Goal: Task Accomplishment & Management: Use online tool/utility

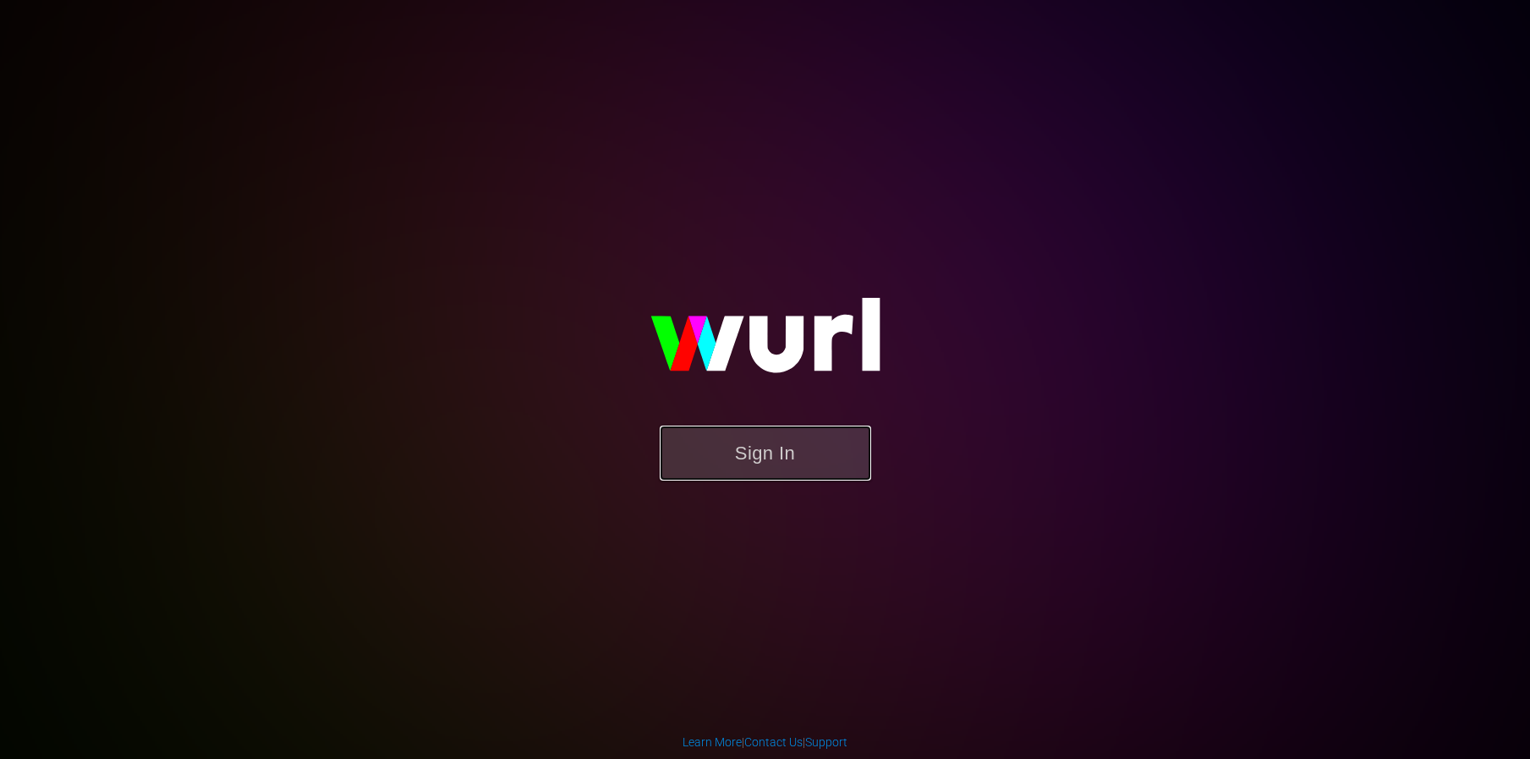
click at [832, 444] on button "Sign In" at bounding box center [765, 453] width 211 height 55
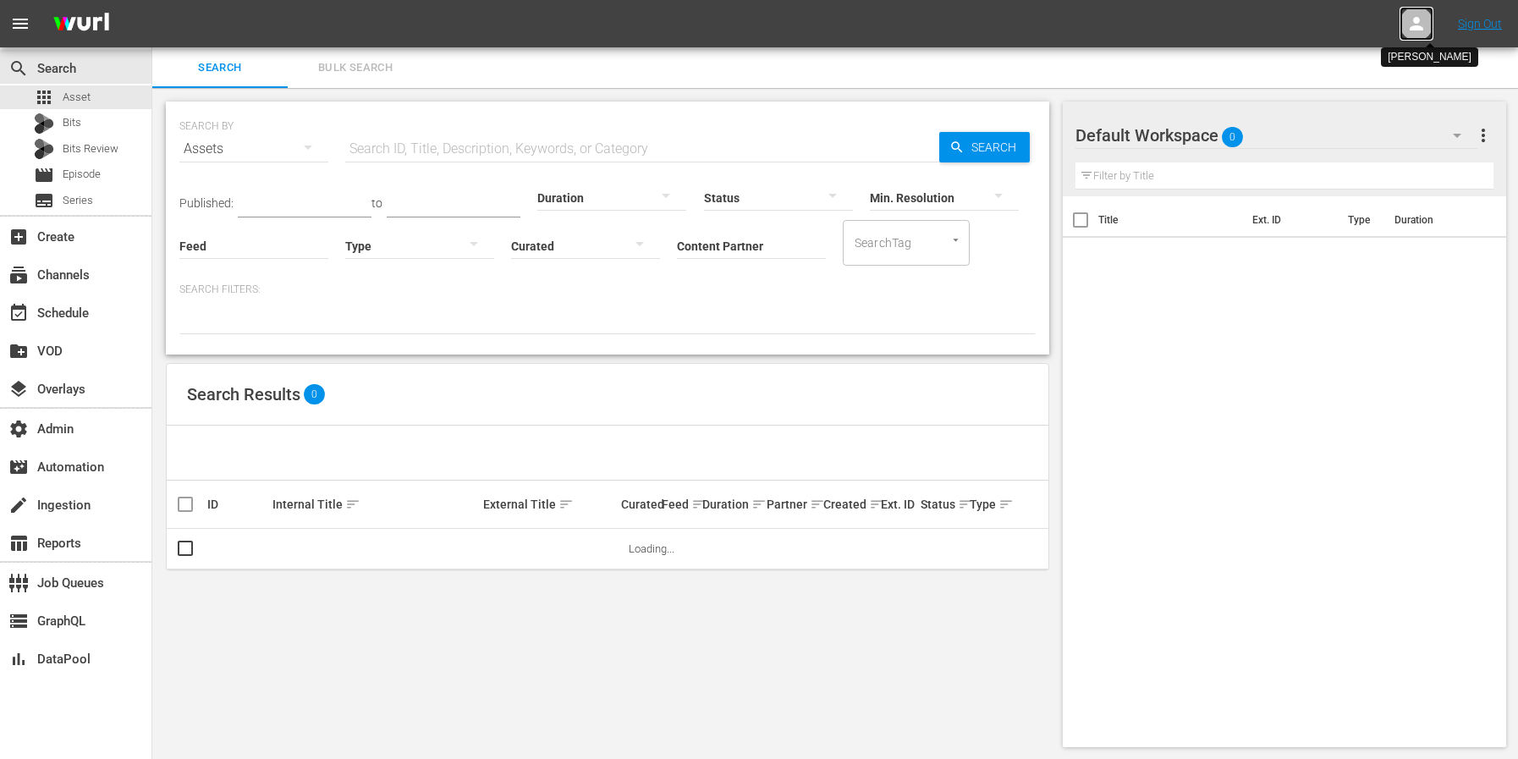
click at [1404, 21] on div at bounding box center [1416, 24] width 34 height 34
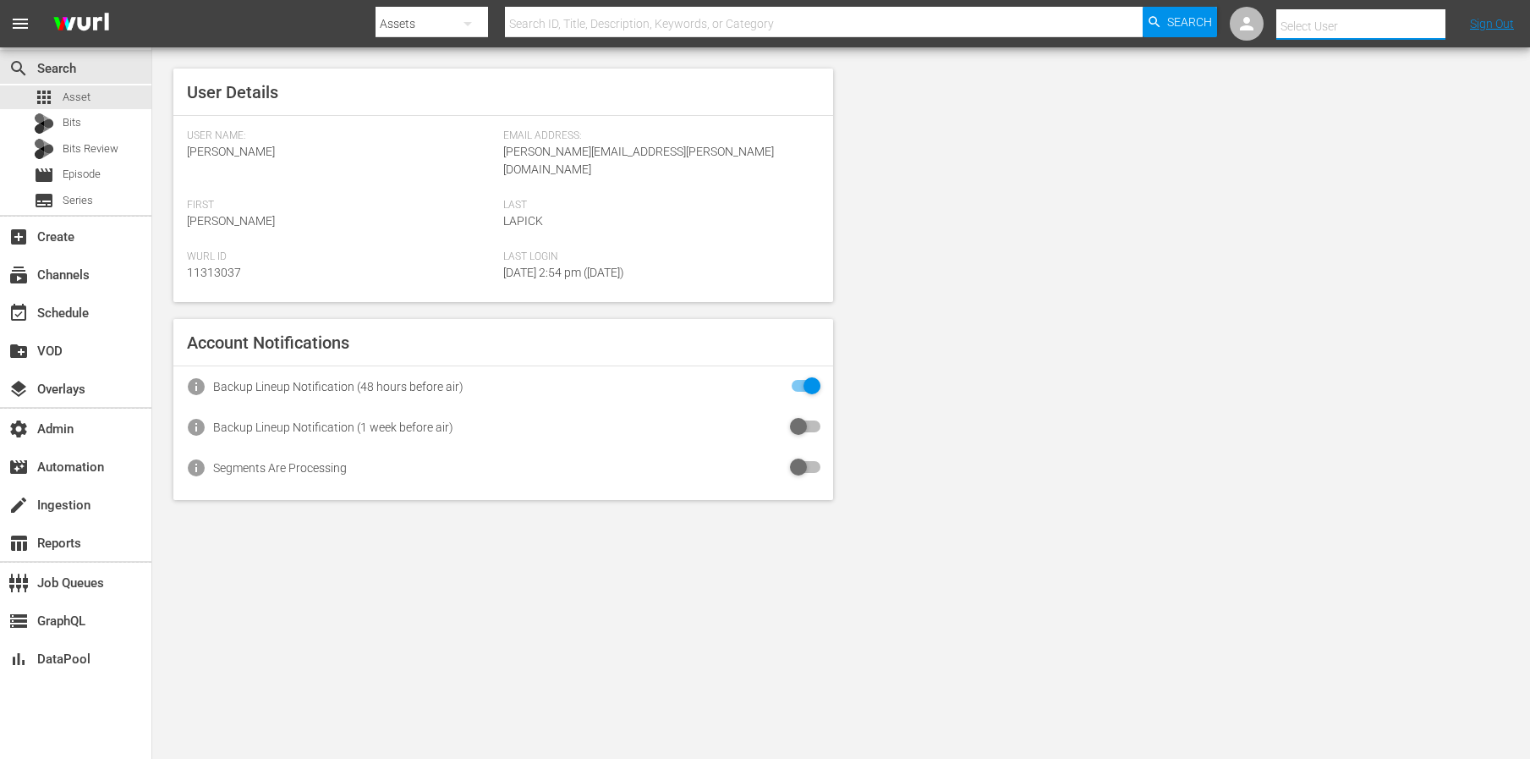
click at [1377, 20] on input "text" at bounding box center [1385, 26] width 217 height 41
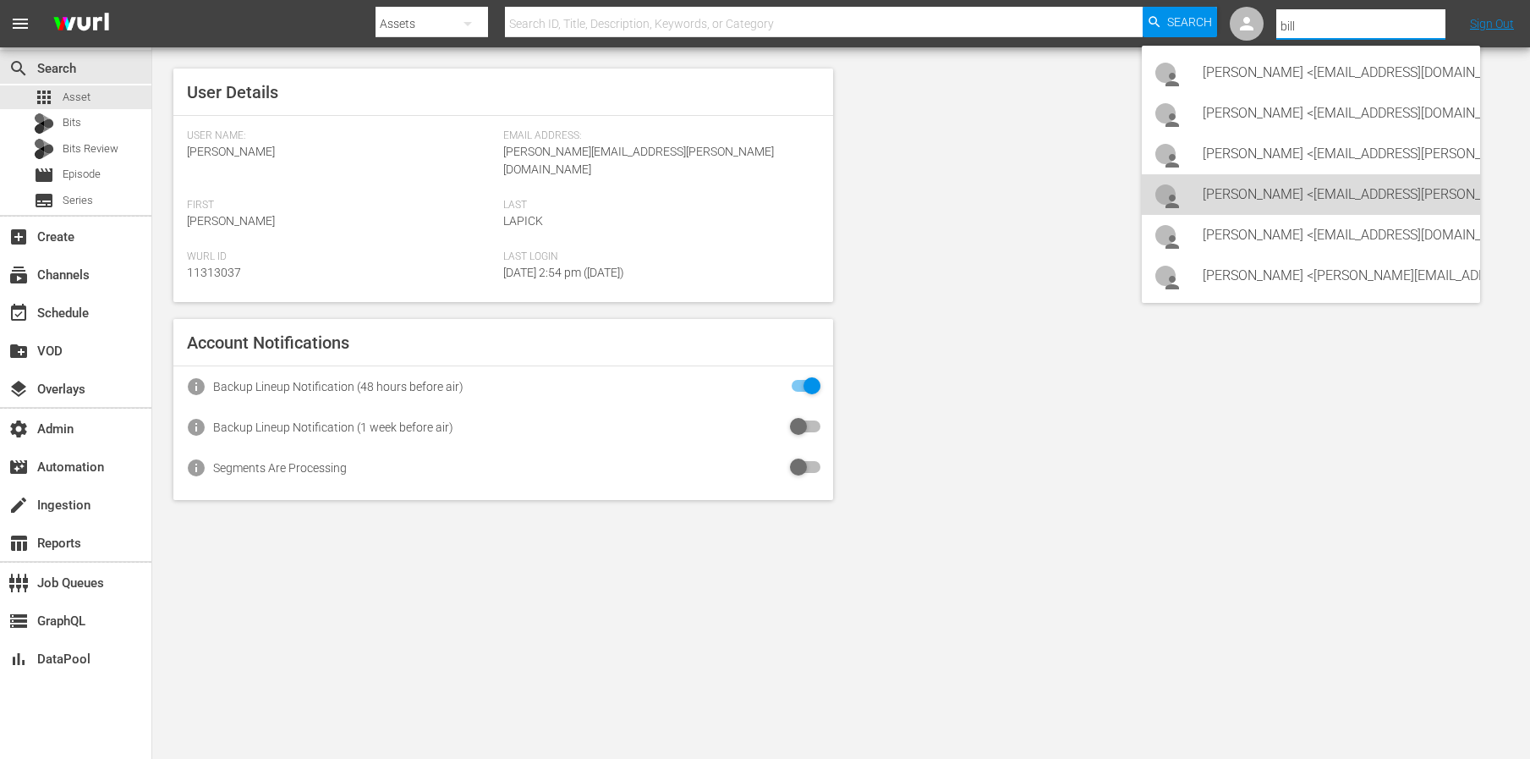
click at [1249, 189] on div "[PERSON_NAME] <[EMAIL_ADDRESS][PERSON_NAME][DOMAIN_NAME]>" at bounding box center [1335, 194] width 264 height 41
type input "[PERSON_NAME] (11313757)"
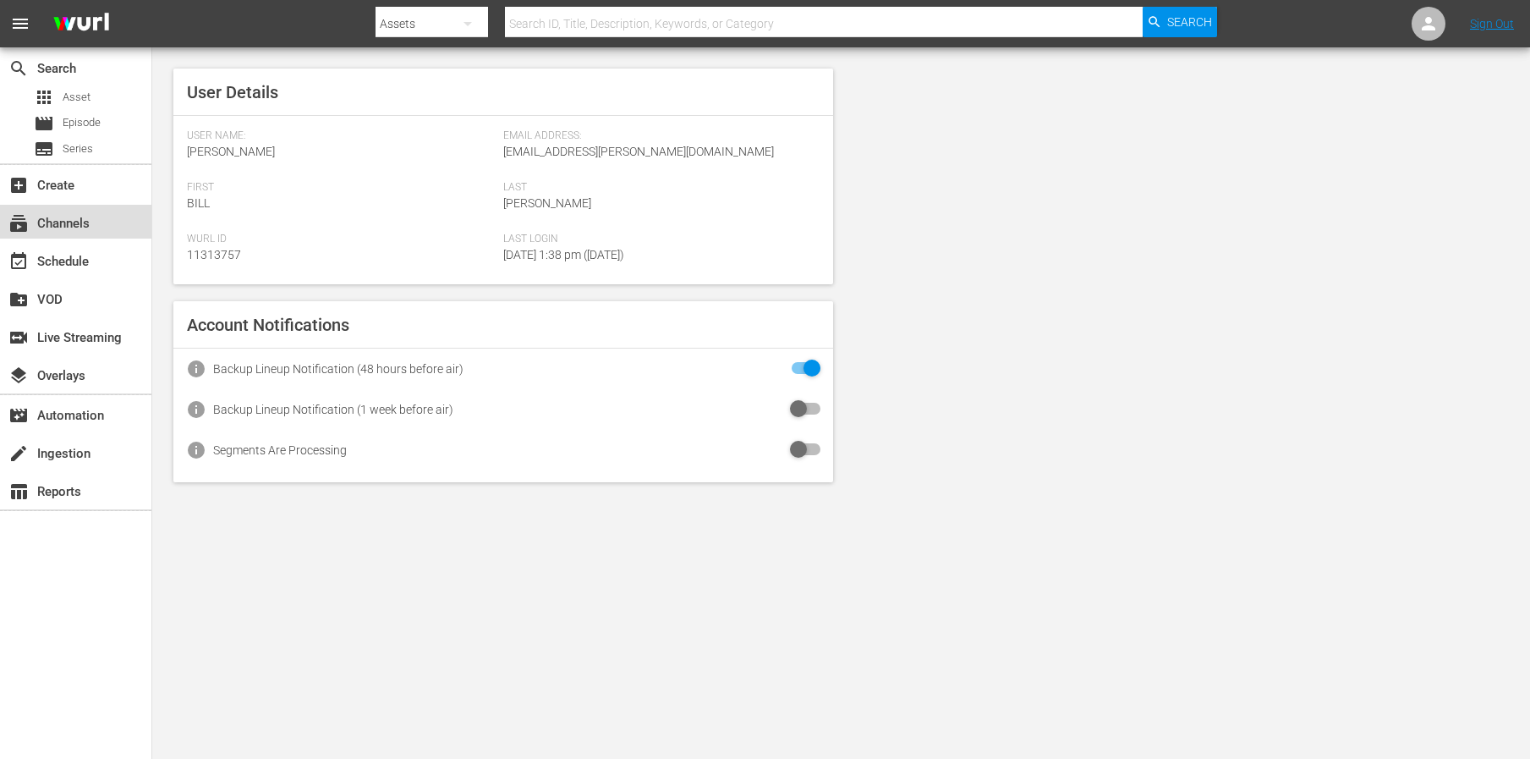
click at [80, 238] on div "subscriptions Channels" at bounding box center [75, 222] width 151 height 34
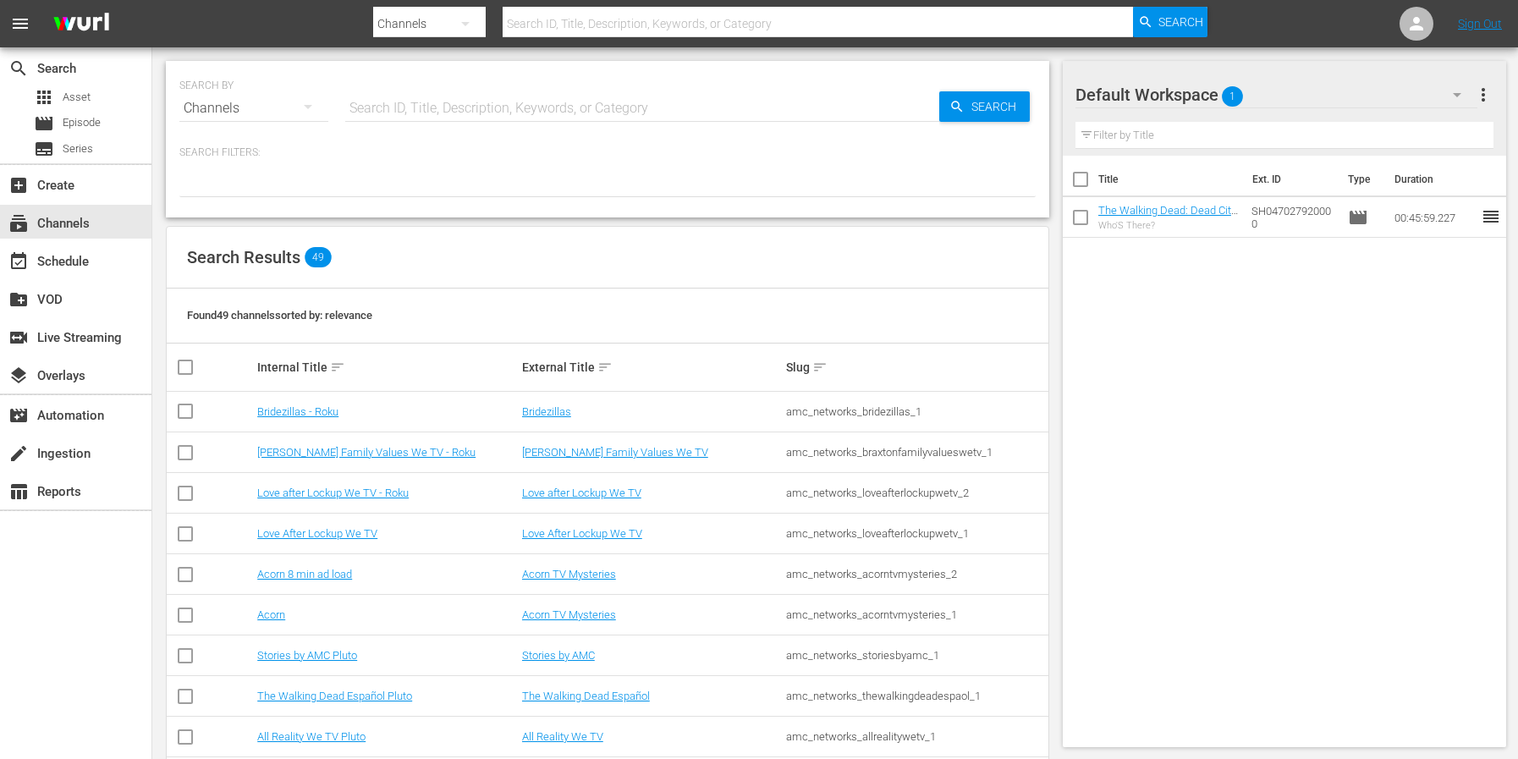
click at [582, 28] on input "text" at bounding box center [818, 23] width 631 height 41
type input "msg"
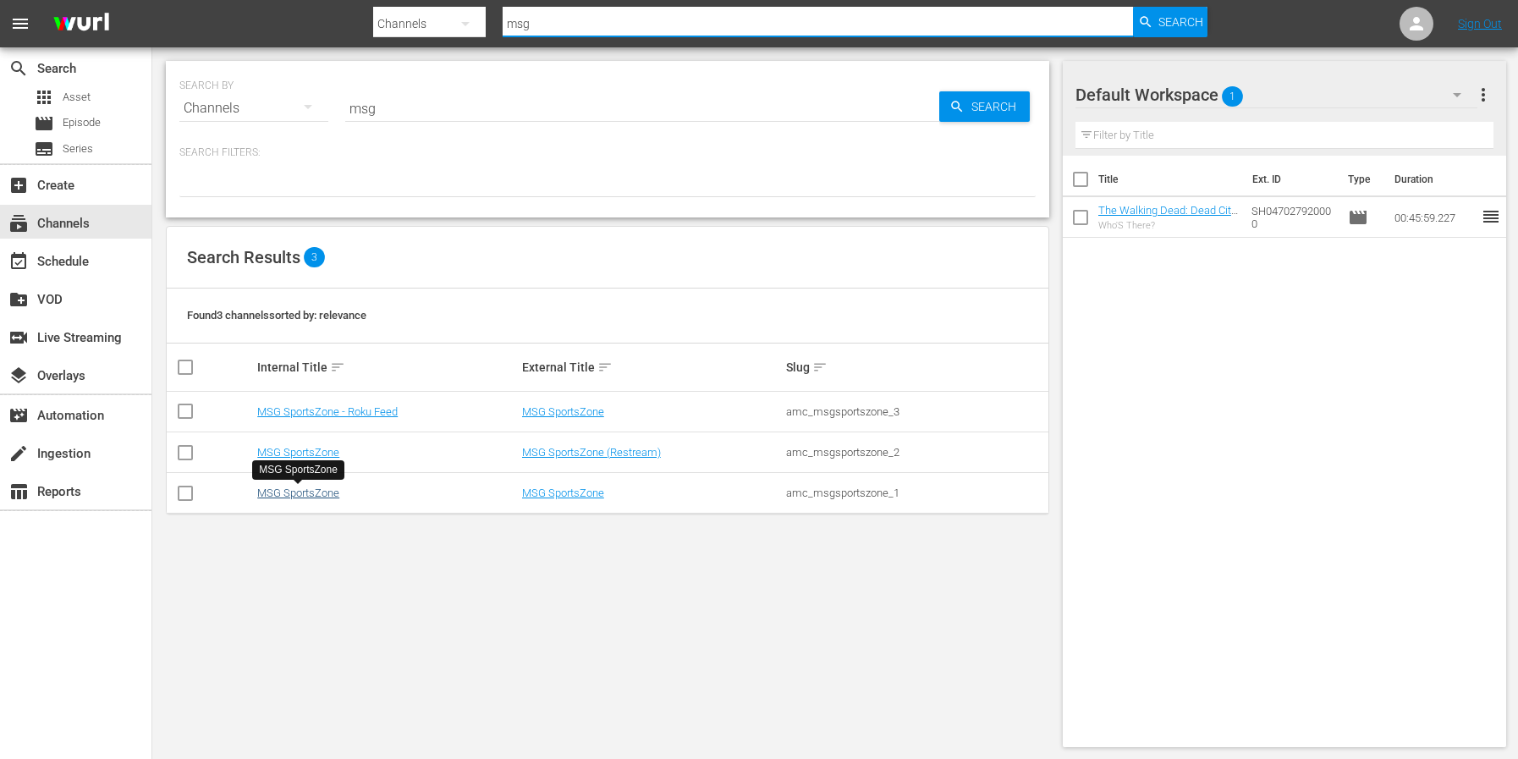
type input "msg"
click at [316, 491] on link "MSG SportsZone" at bounding box center [298, 492] width 82 height 13
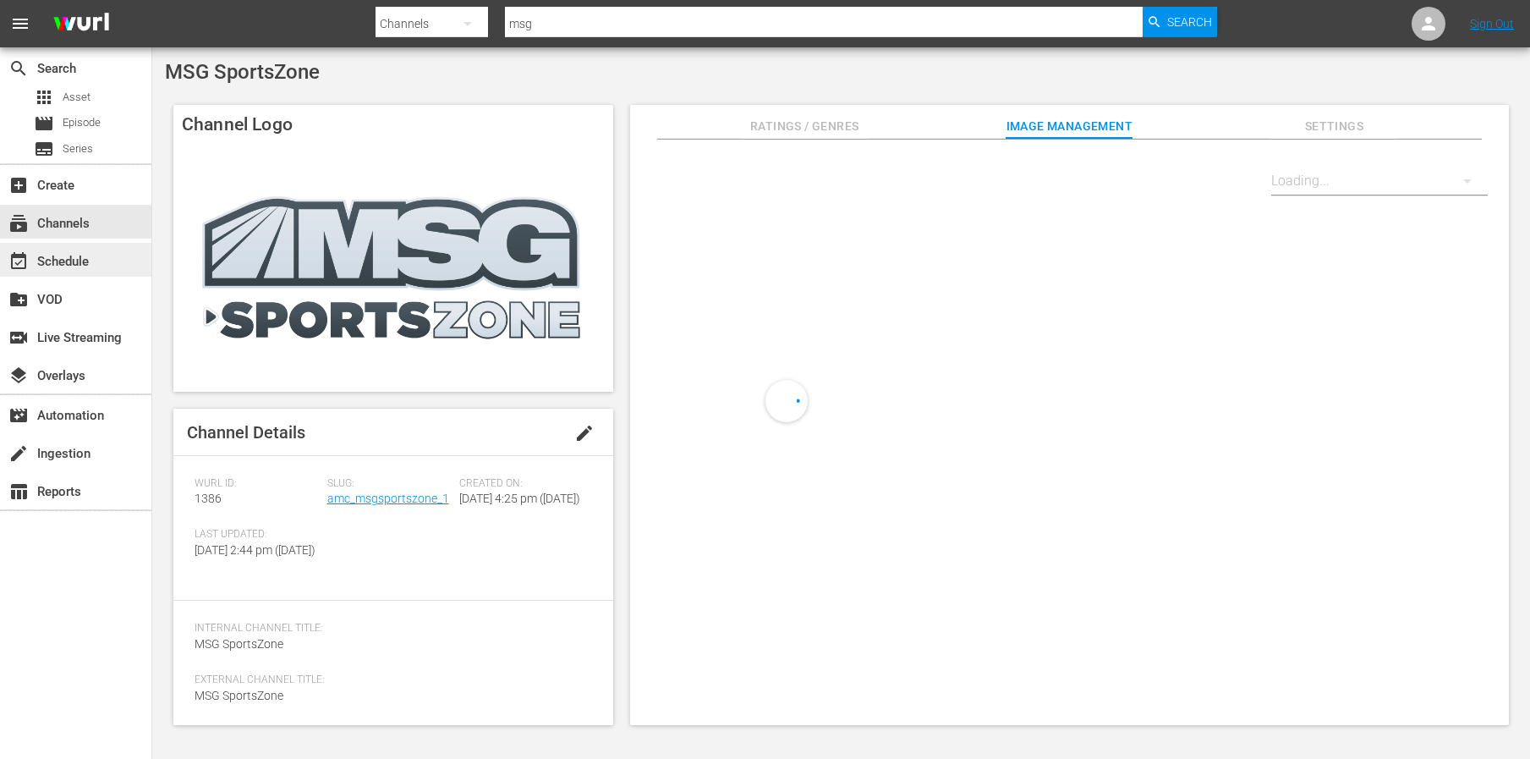
click at [69, 261] on div "event_available Schedule" at bounding box center [47, 258] width 95 height 15
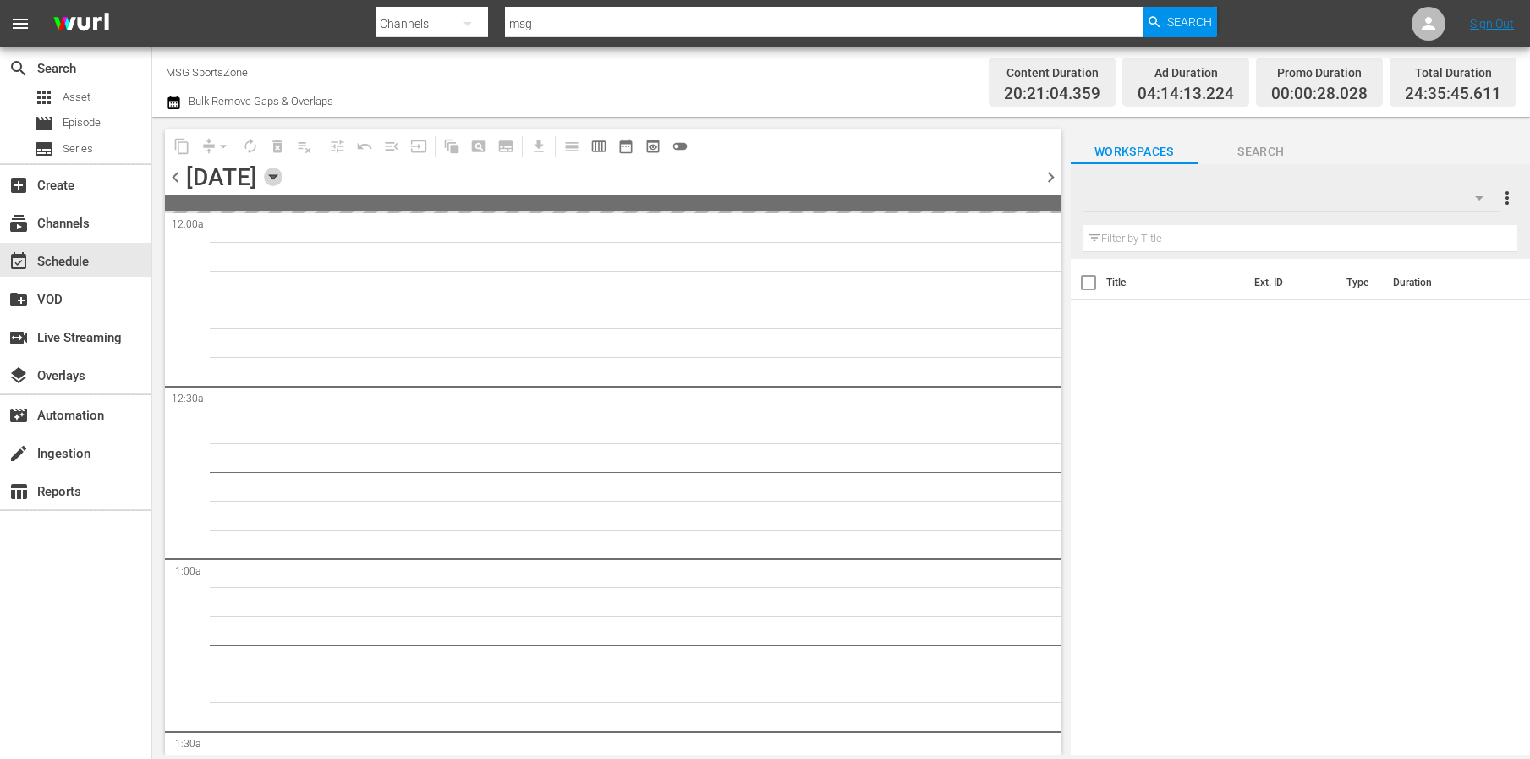
click at [283, 178] on icon "button" at bounding box center [273, 177] width 19 height 19
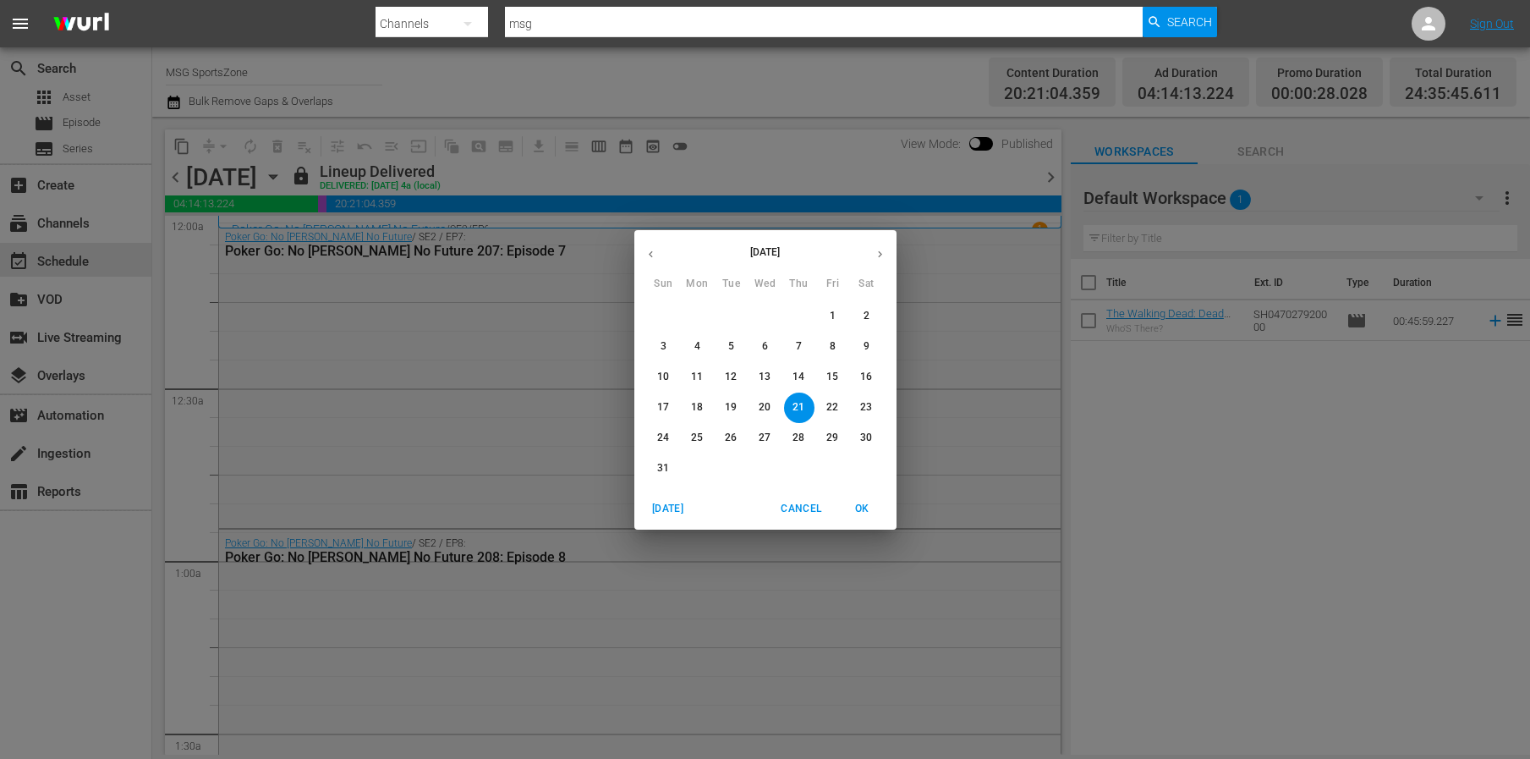
click at [665, 431] on p "24" at bounding box center [663, 438] width 12 height 14
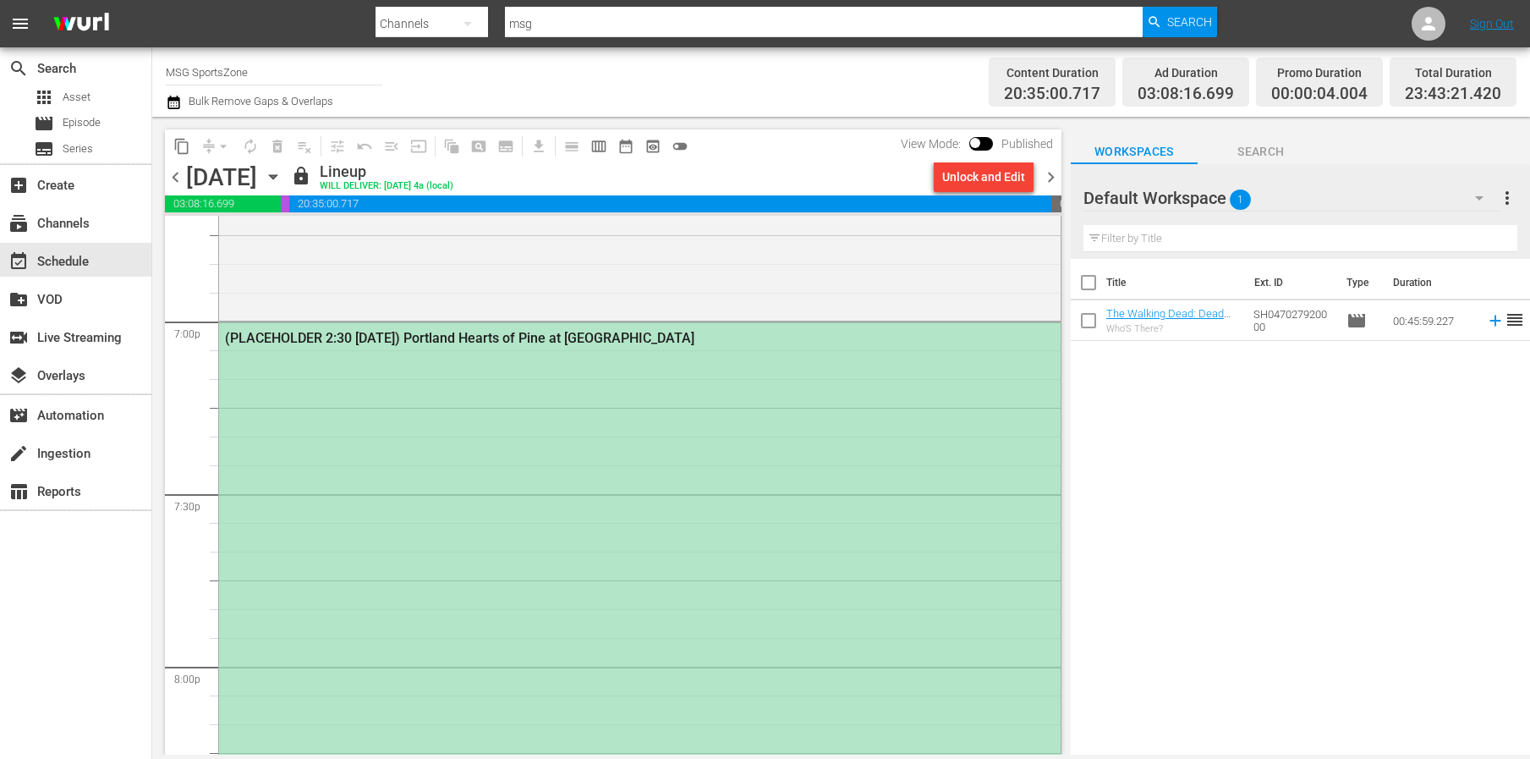
scroll to position [6275, 0]
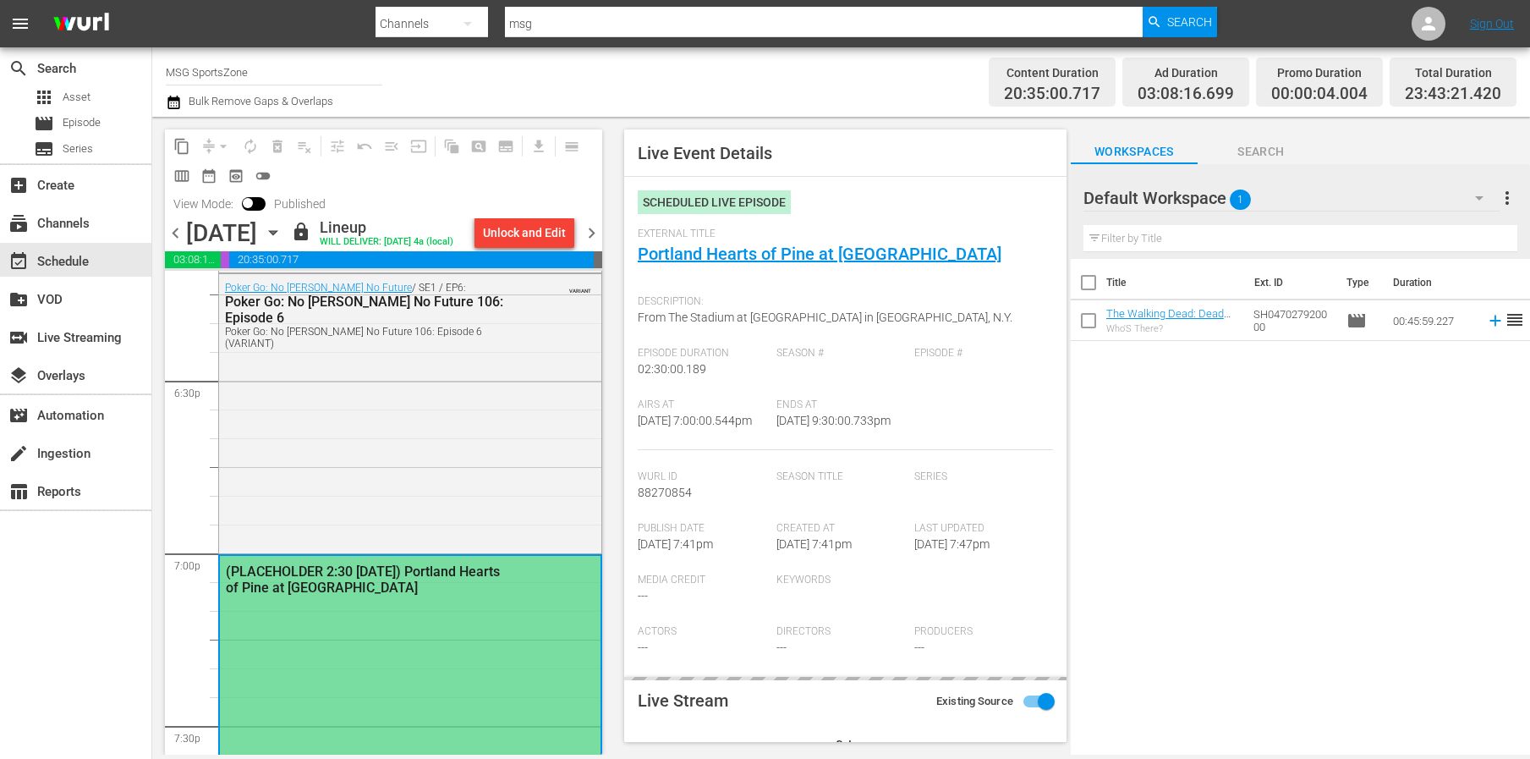
type input "LTN Live Event Feed"
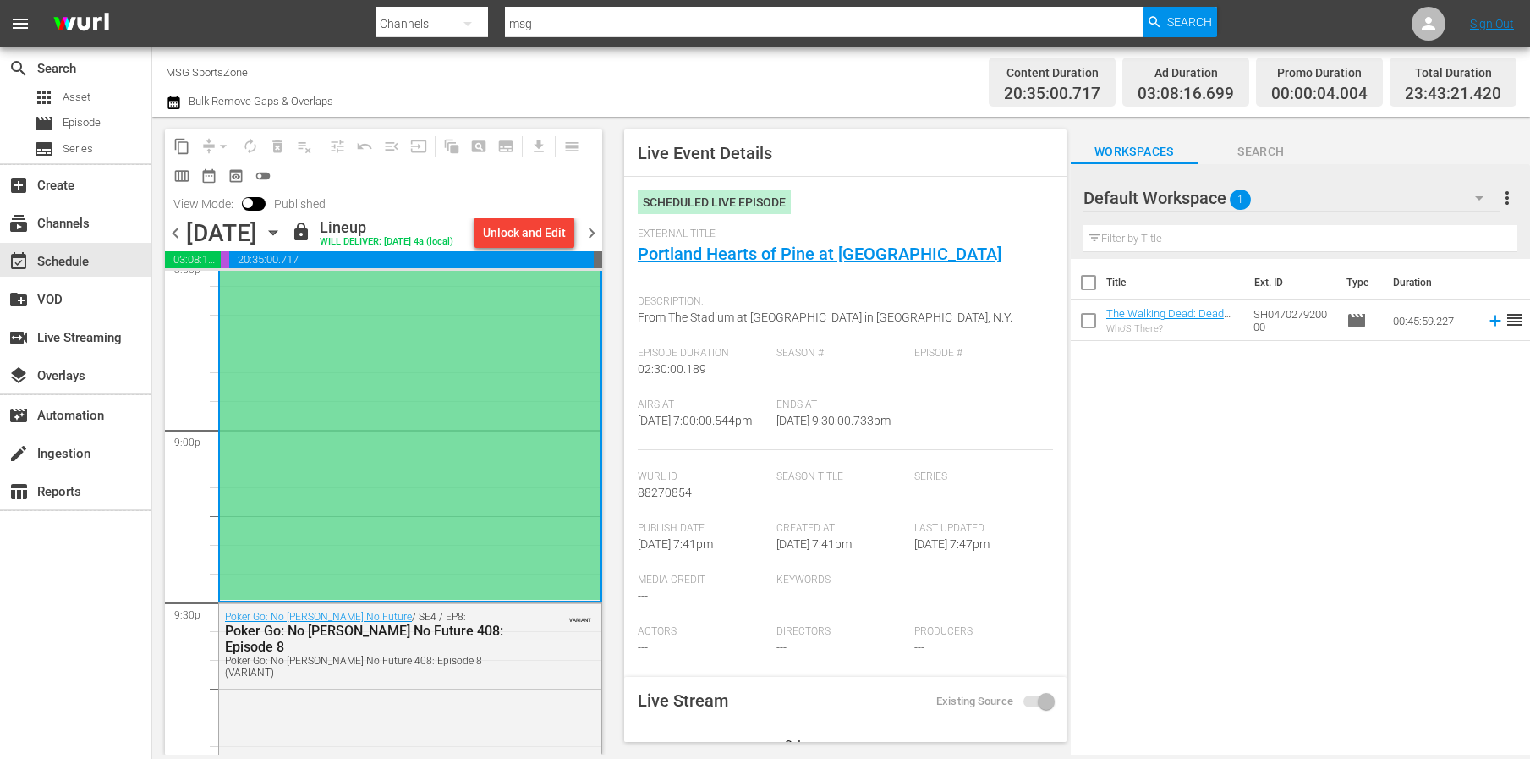
scroll to position [6942, 0]
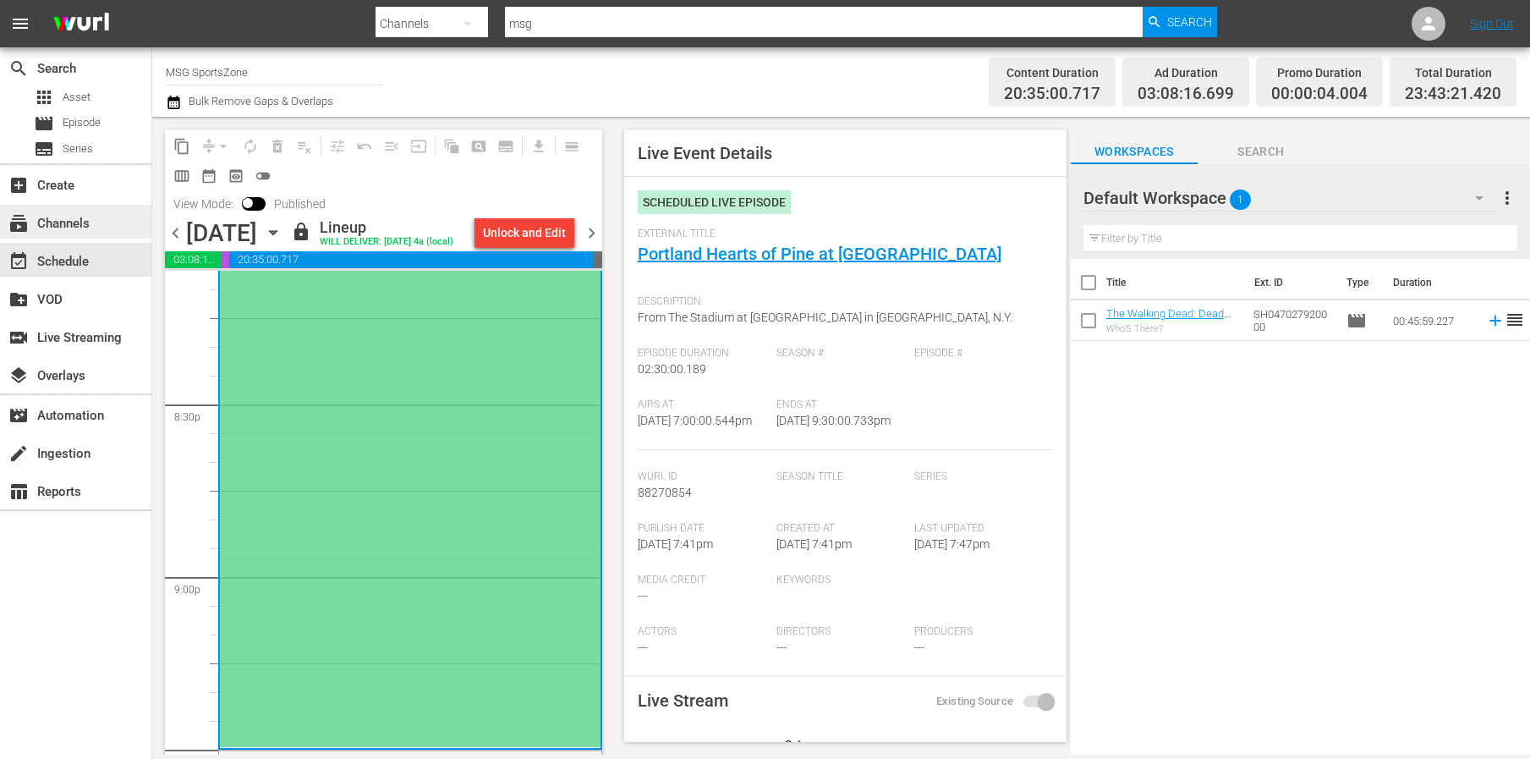
click at [96, 215] on div "subscriptions Channels" at bounding box center [75, 222] width 151 height 34
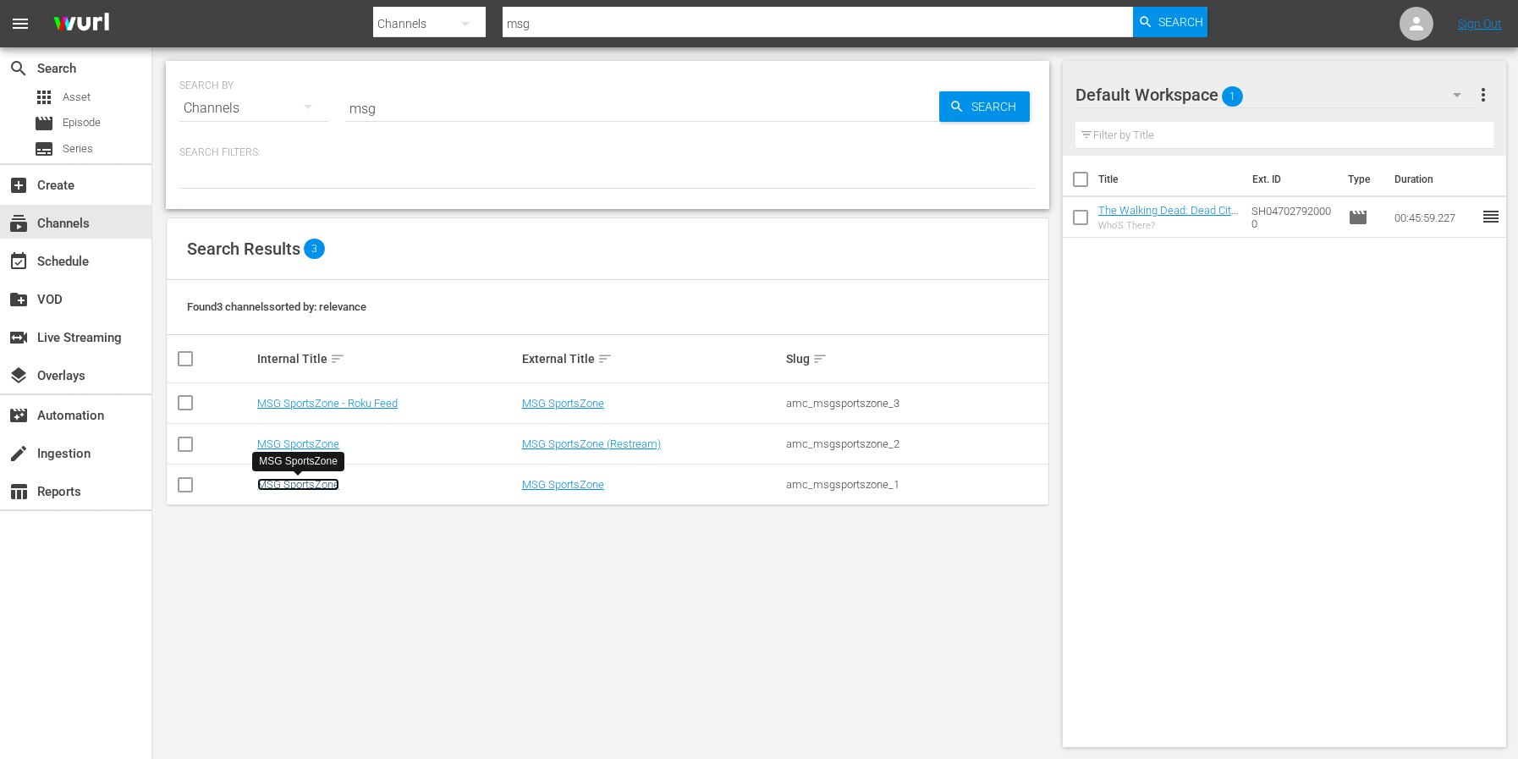
click at [305, 485] on link "MSG SportsZone" at bounding box center [298, 484] width 82 height 13
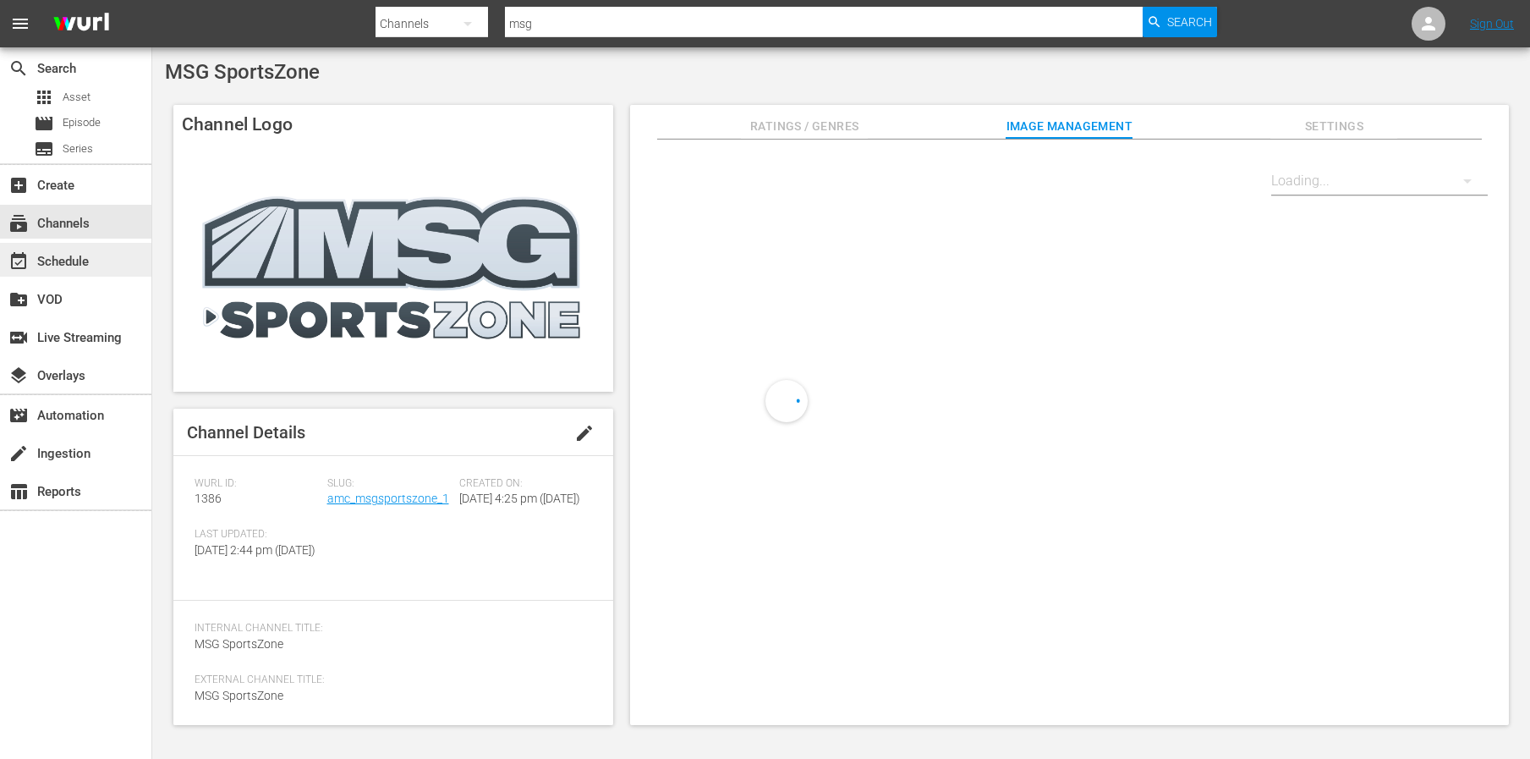
click at [90, 251] on div "event_available Schedule" at bounding box center [47, 258] width 95 height 15
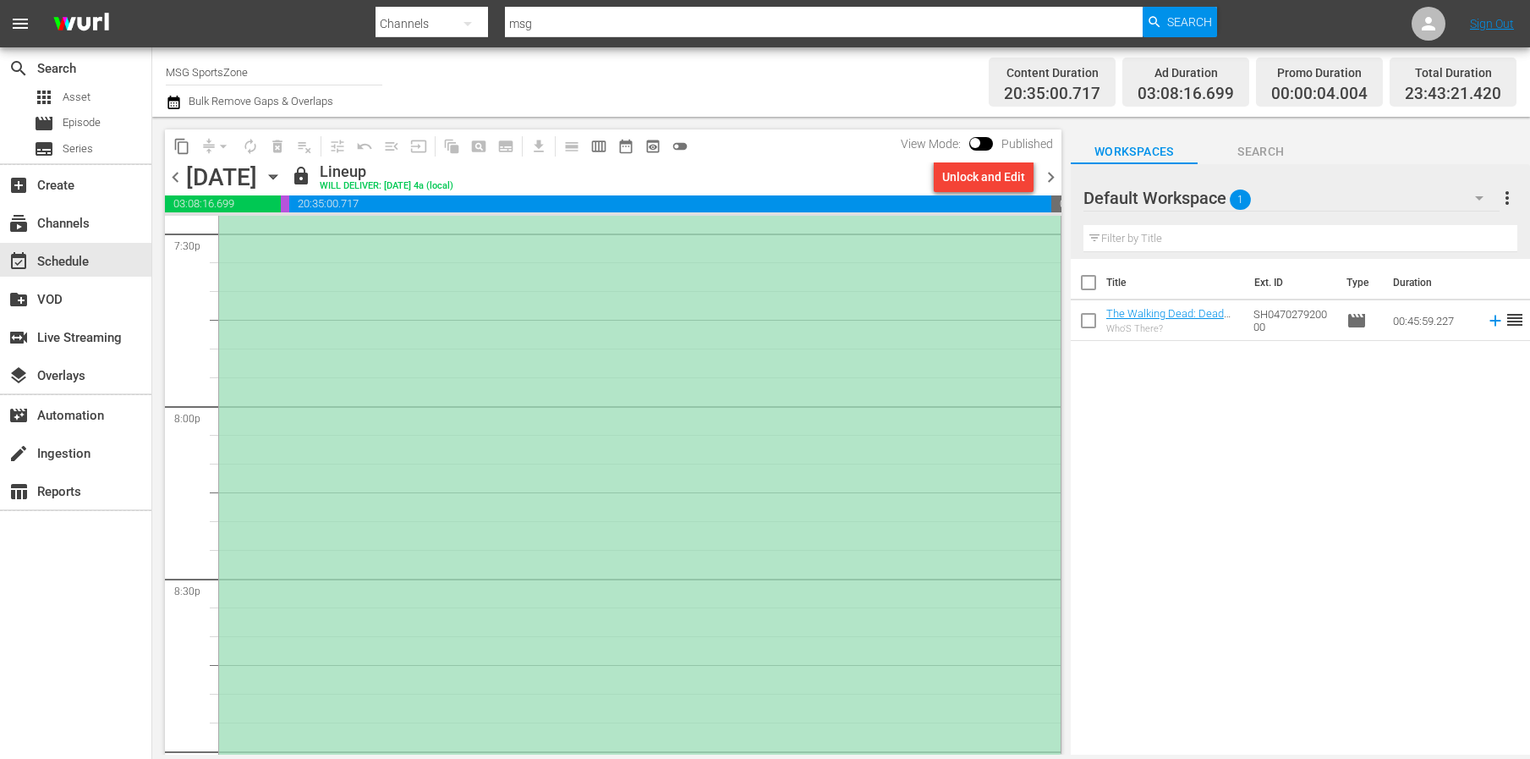
scroll to position [6798, 0]
click at [452, 550] on div "(PLACEHOLDER 2:30 - 8/24) Portland Hearts of Pine at Westchester SC" at bounding box center [640, 405] width 842 height 858
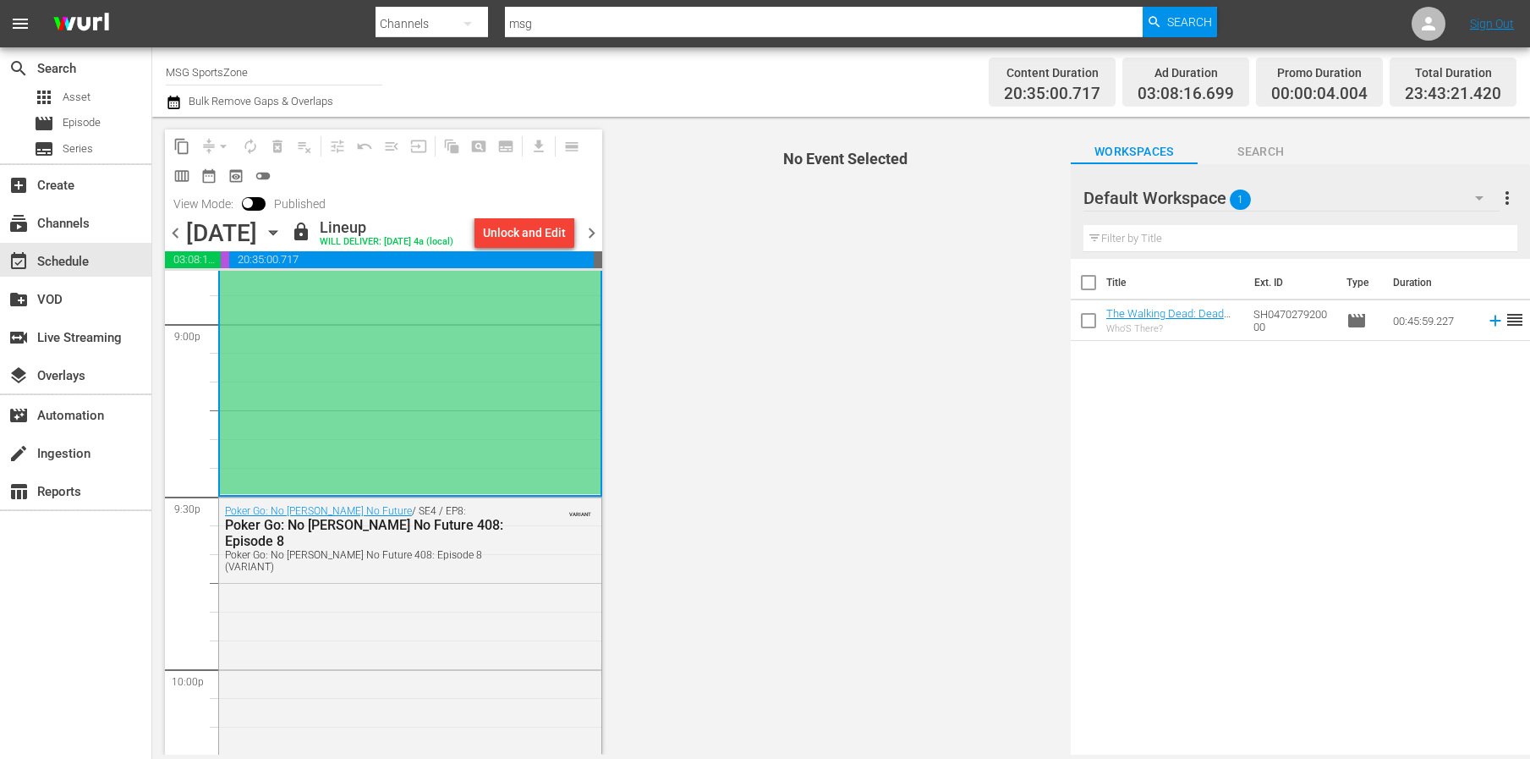
scroll to position [7202, 0]
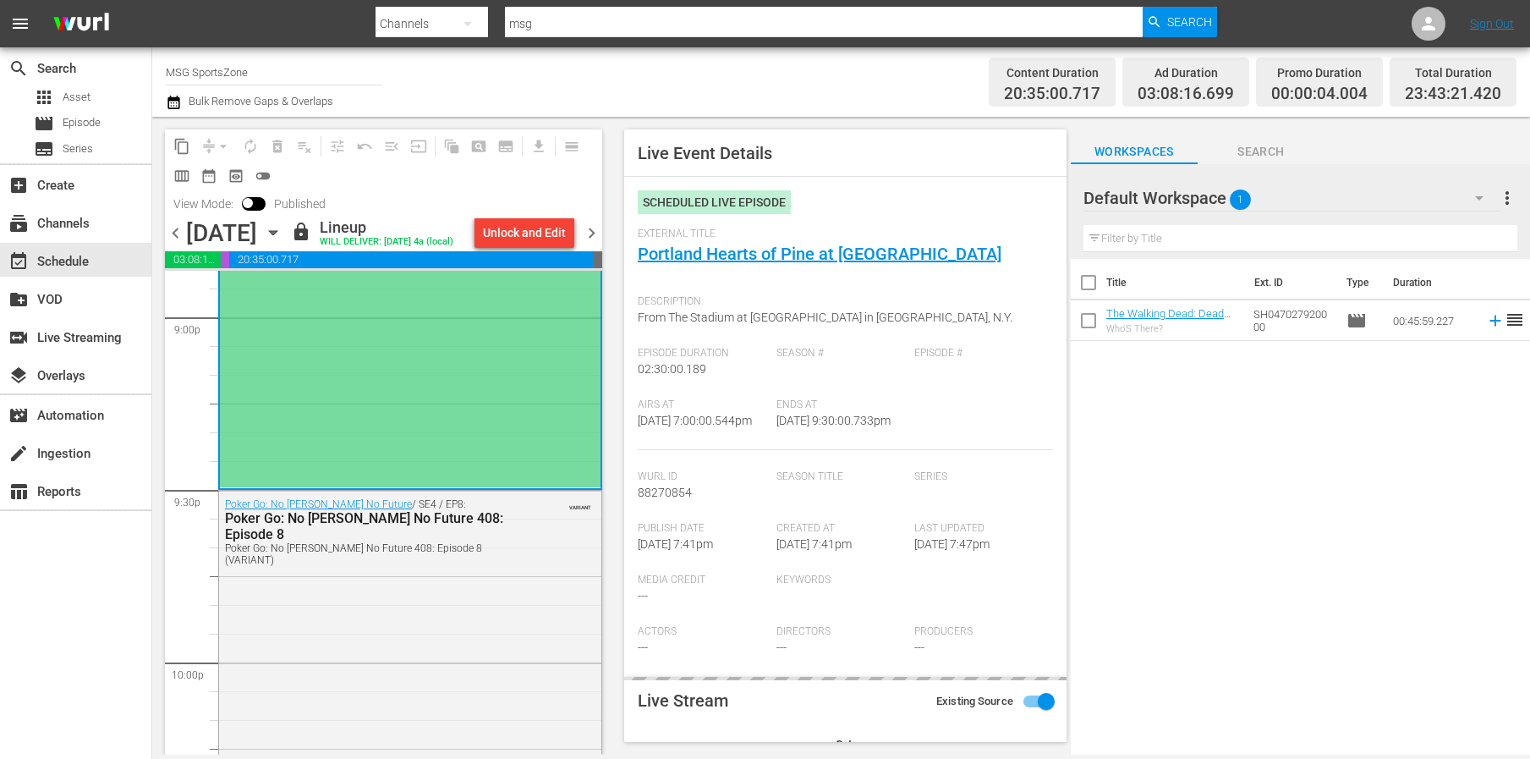
type input "LTN Live Event Feed"
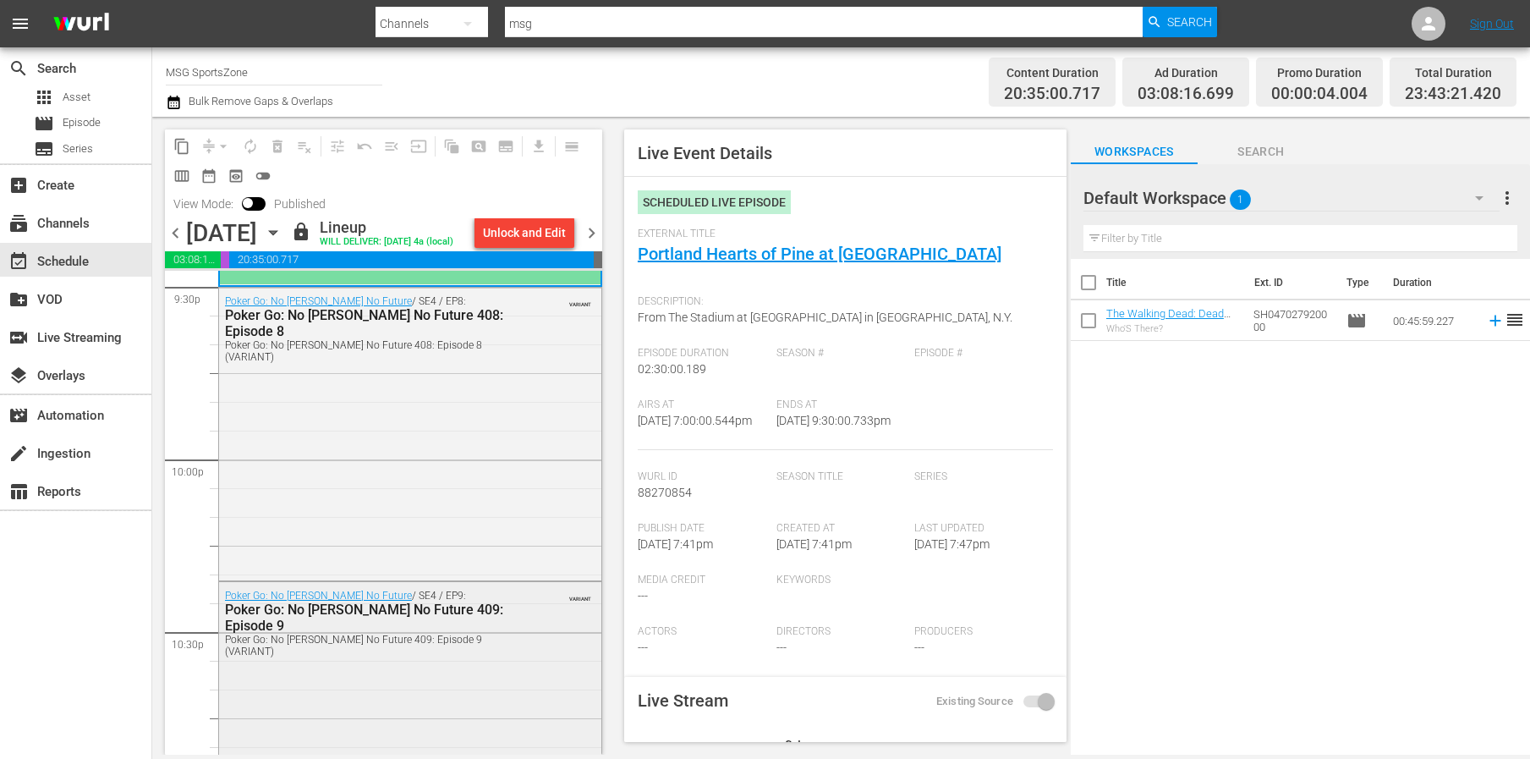
scroll to position [7408, 0]
click at [396, 550] on div "Poker Go: No Gamble No Future / SE4 / EP8: Poker Go: No Gamble No Future 408: E…" at bounding box center [410, 428] width 382 height 288
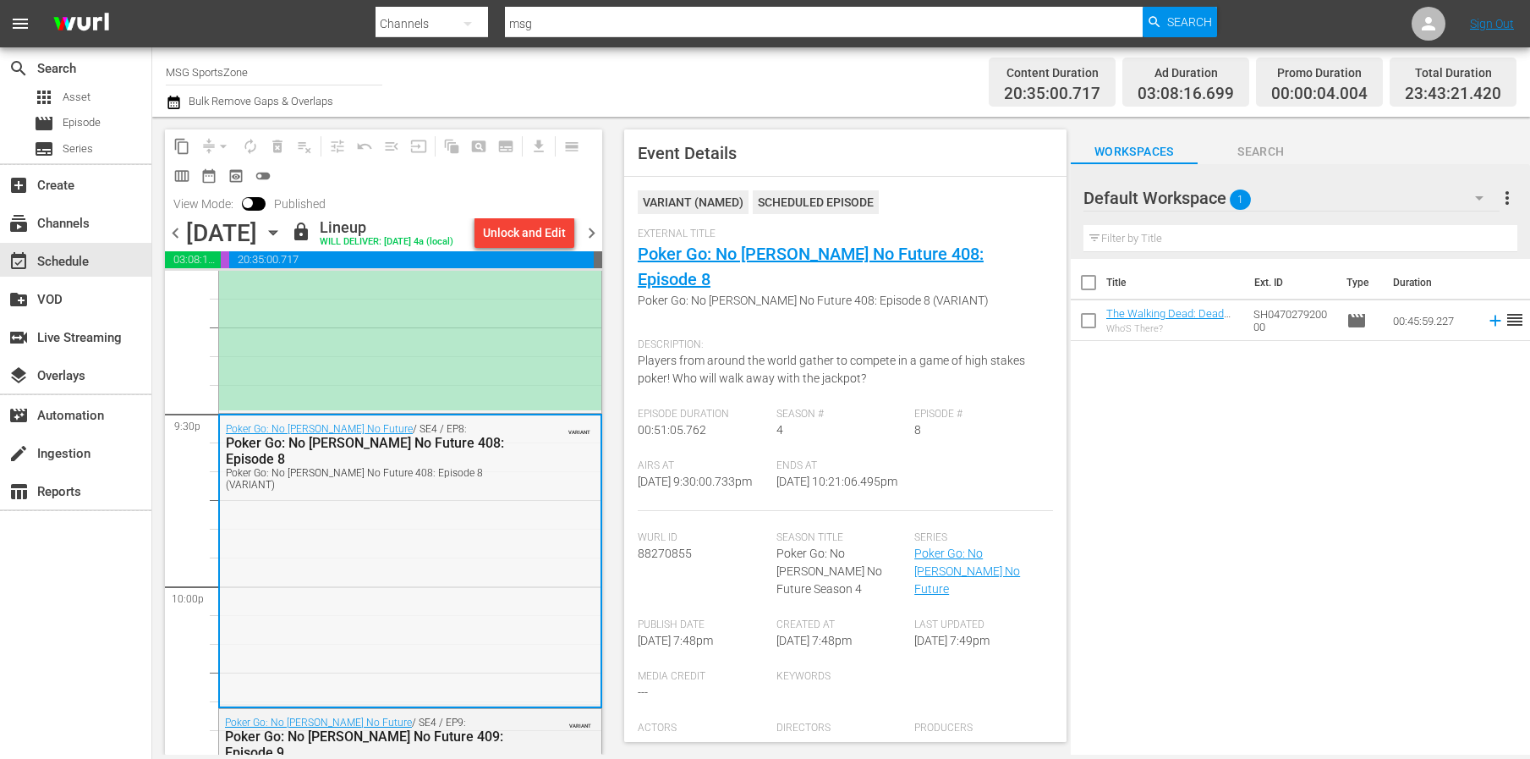
scroll to position [6987, 0]
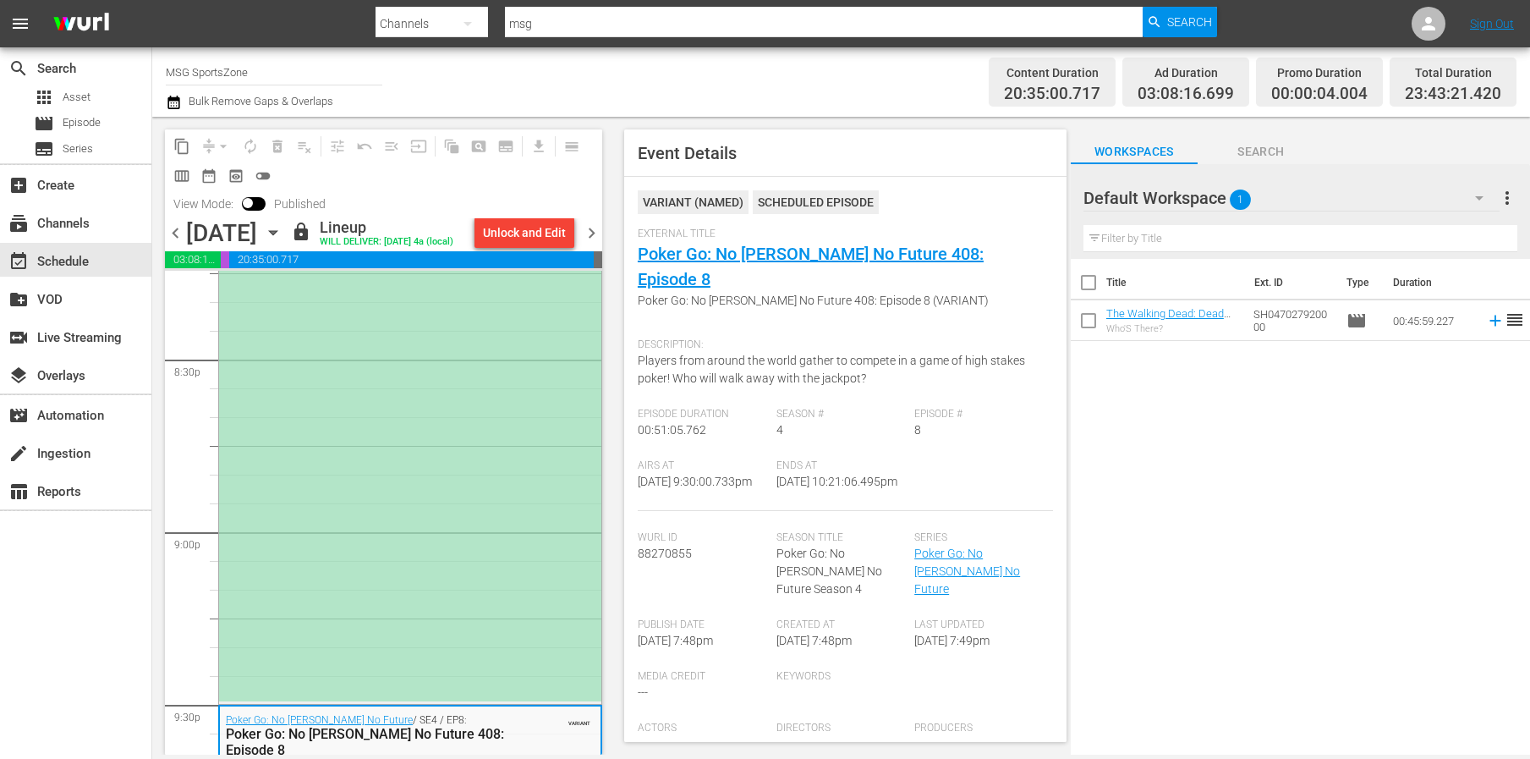
click at [337, 608] on div "(PLACEHOLDER 2:30 - 8/24) Portland Hearts of Pine at Westchester SC" at bounding box center [410, 272] width 382 height 858
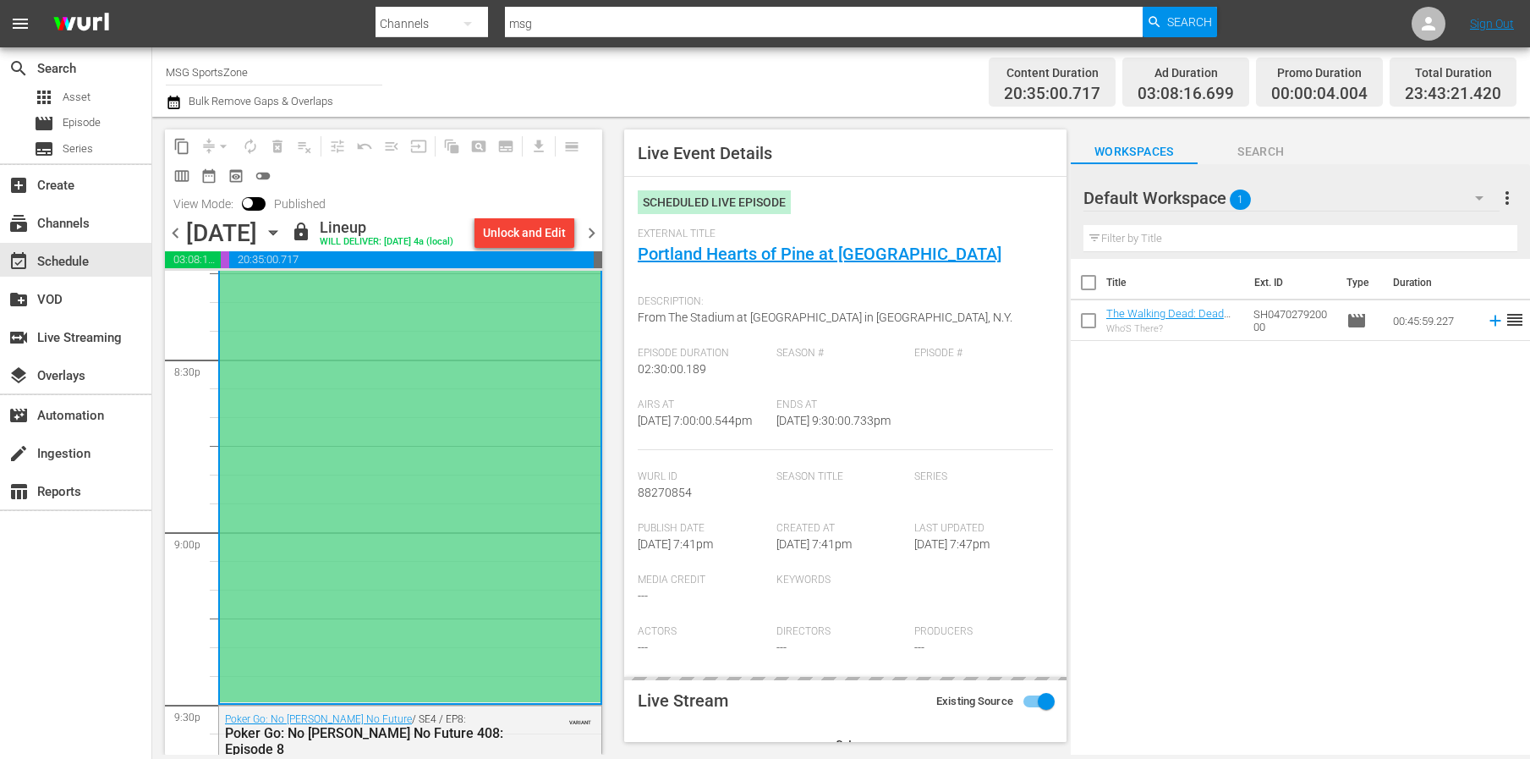
type input "LTN Live Event Feed"
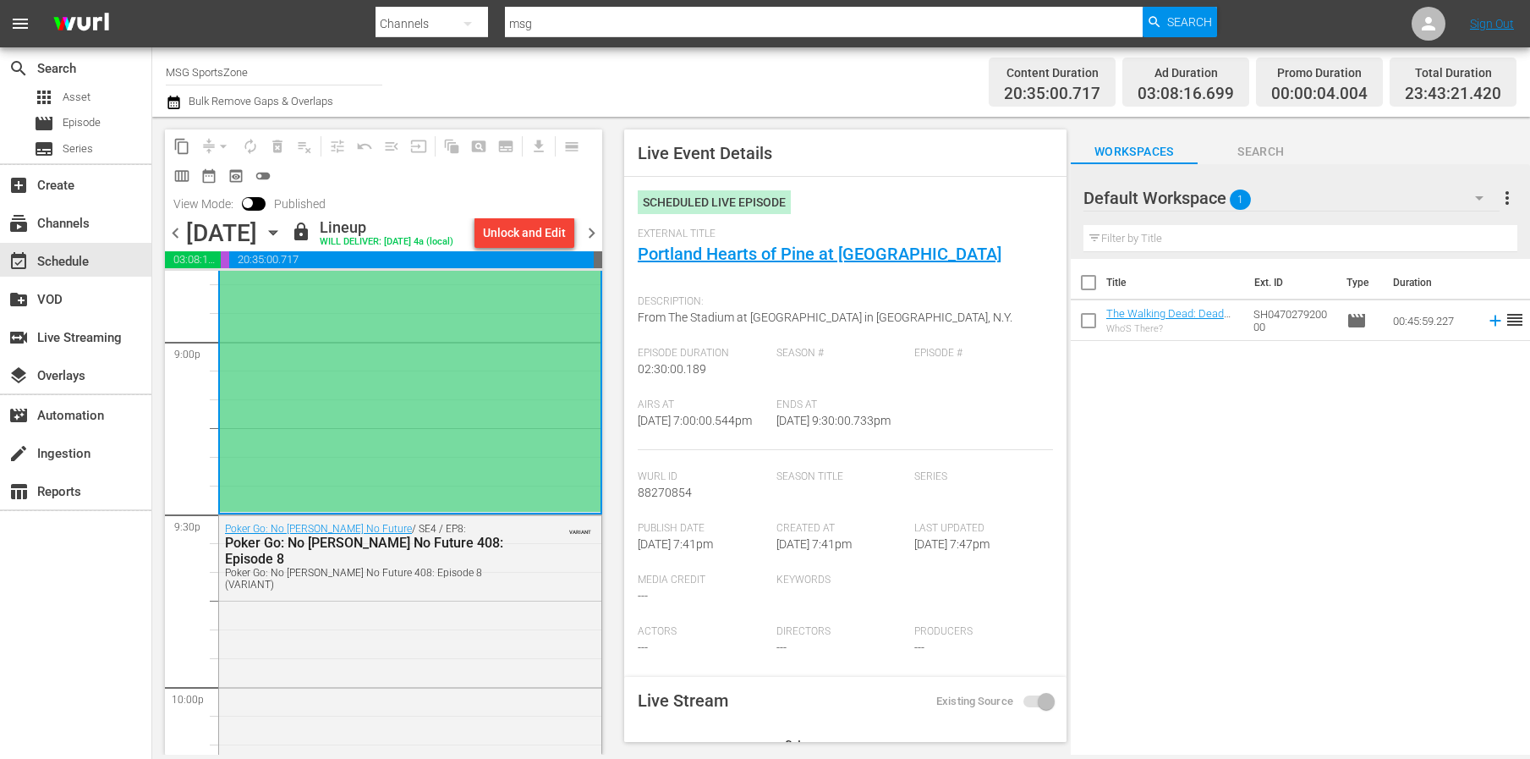
scroll to position [7111, 0]
